Goal: Navigation & Orientation: Go to known website

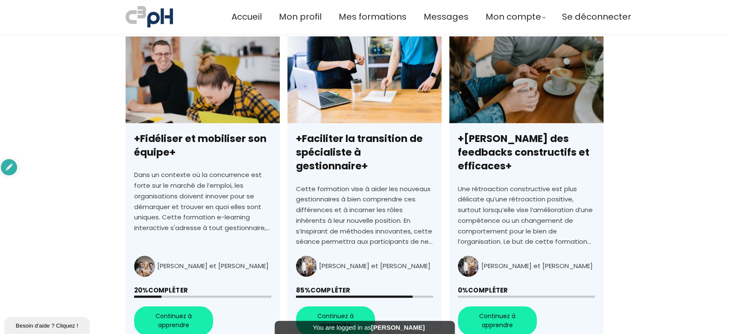
scroll to position [237, 0]
